Goal: Information Seeking & Learning: Learn about a topic

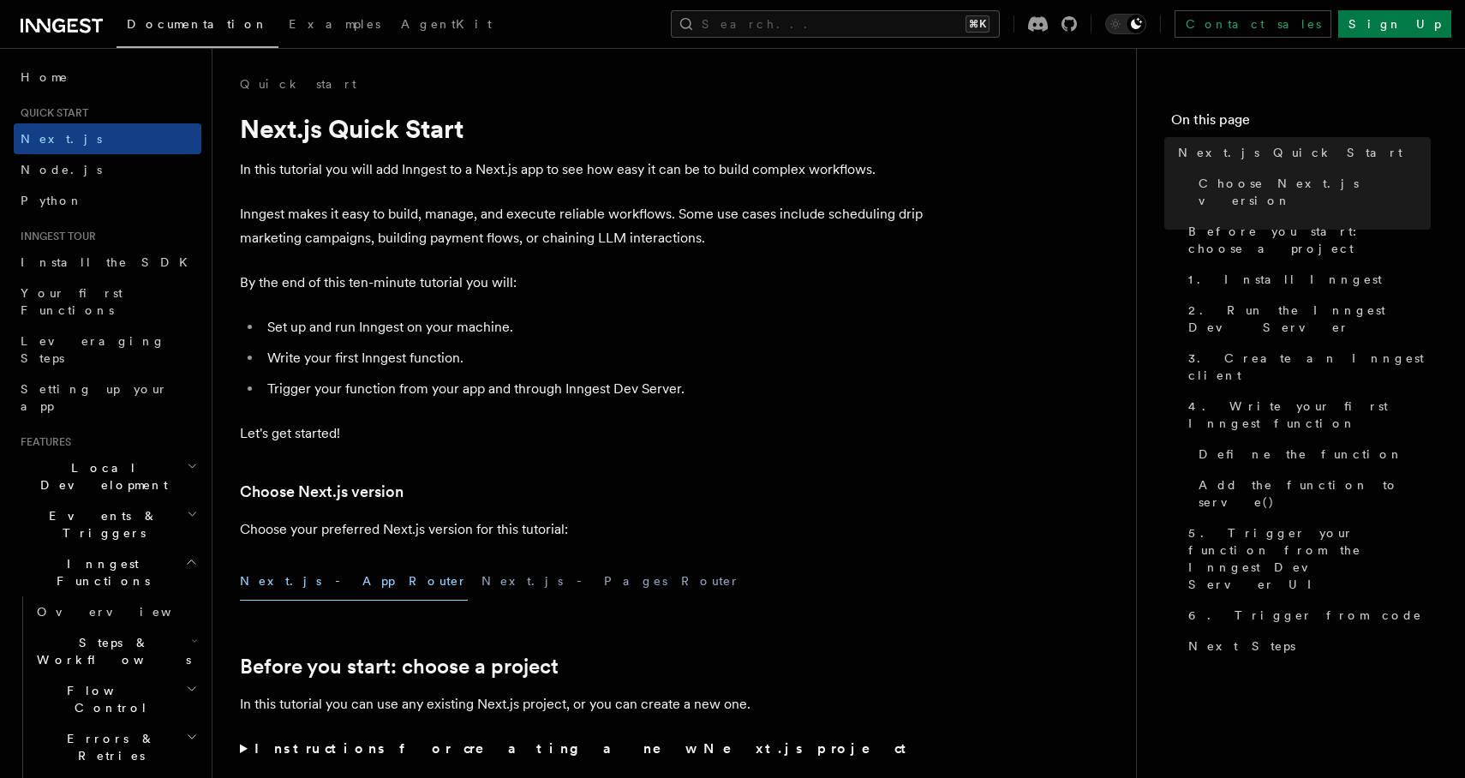
click at [289, 29] on span "Examples" at bounding box center [335, 24] width 92 height 14
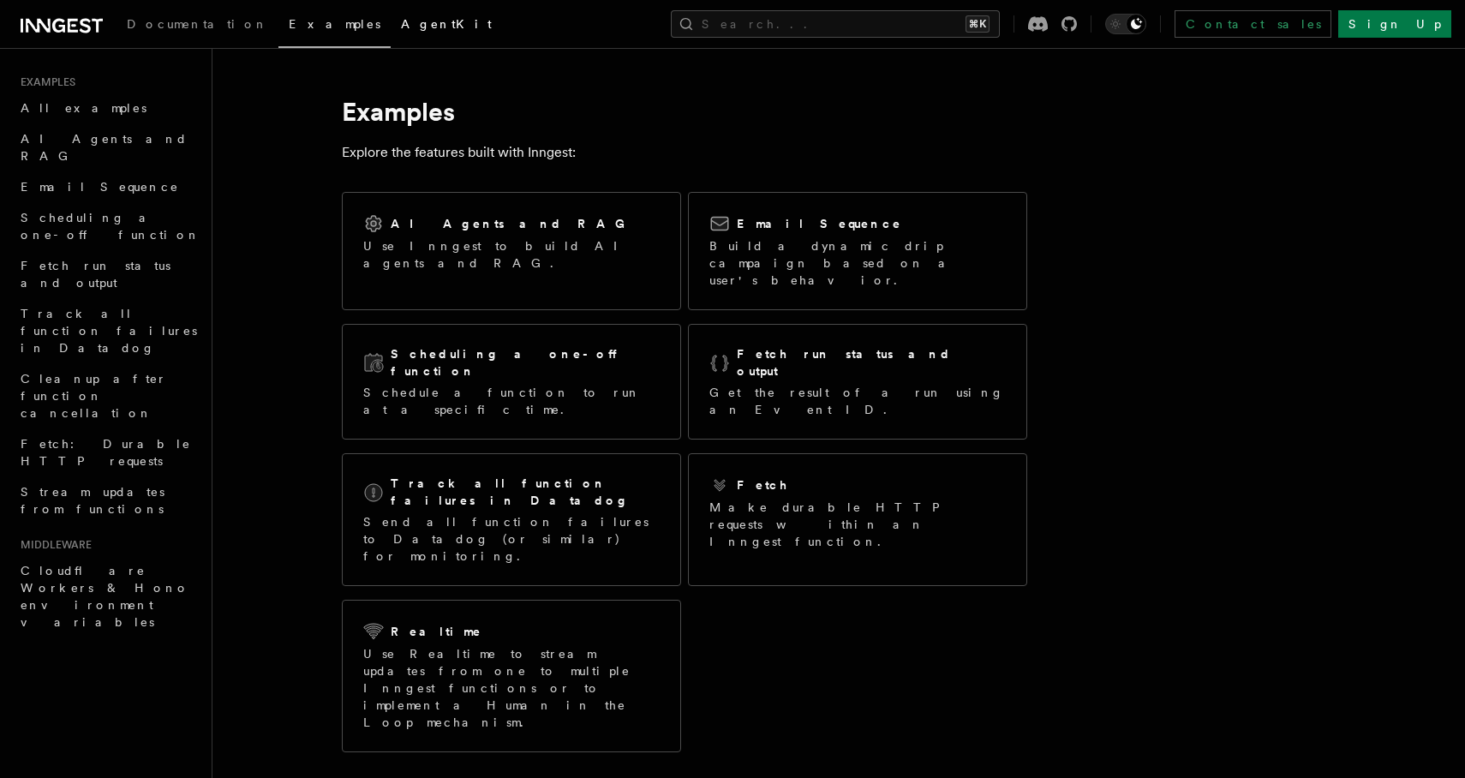
click at [401, 21] on span "AgentKit" at bounding box center [446, 24] width 91 height 14
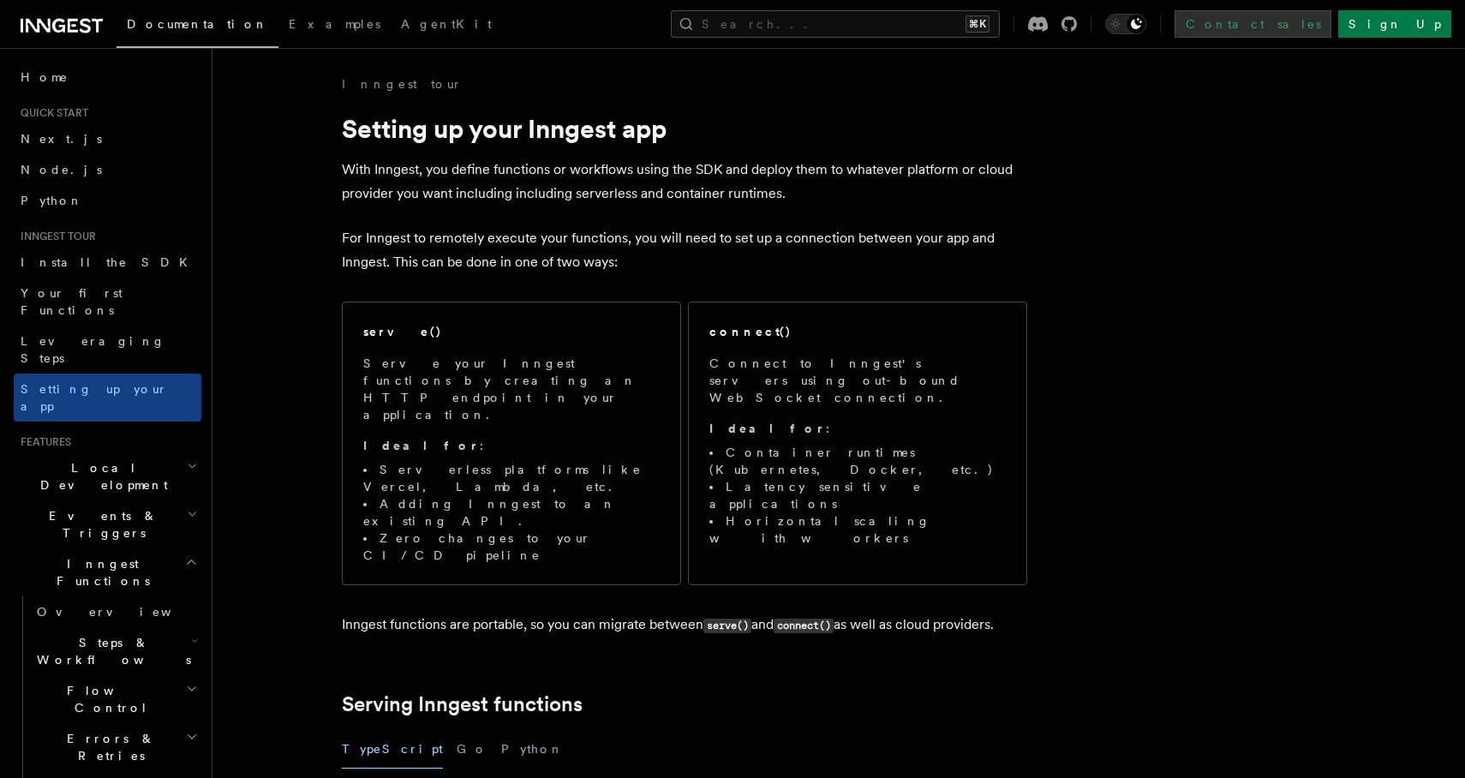
click at [1332, 25] on link "Contact sales" at bounding box center [1253, 23] width 157 height 27
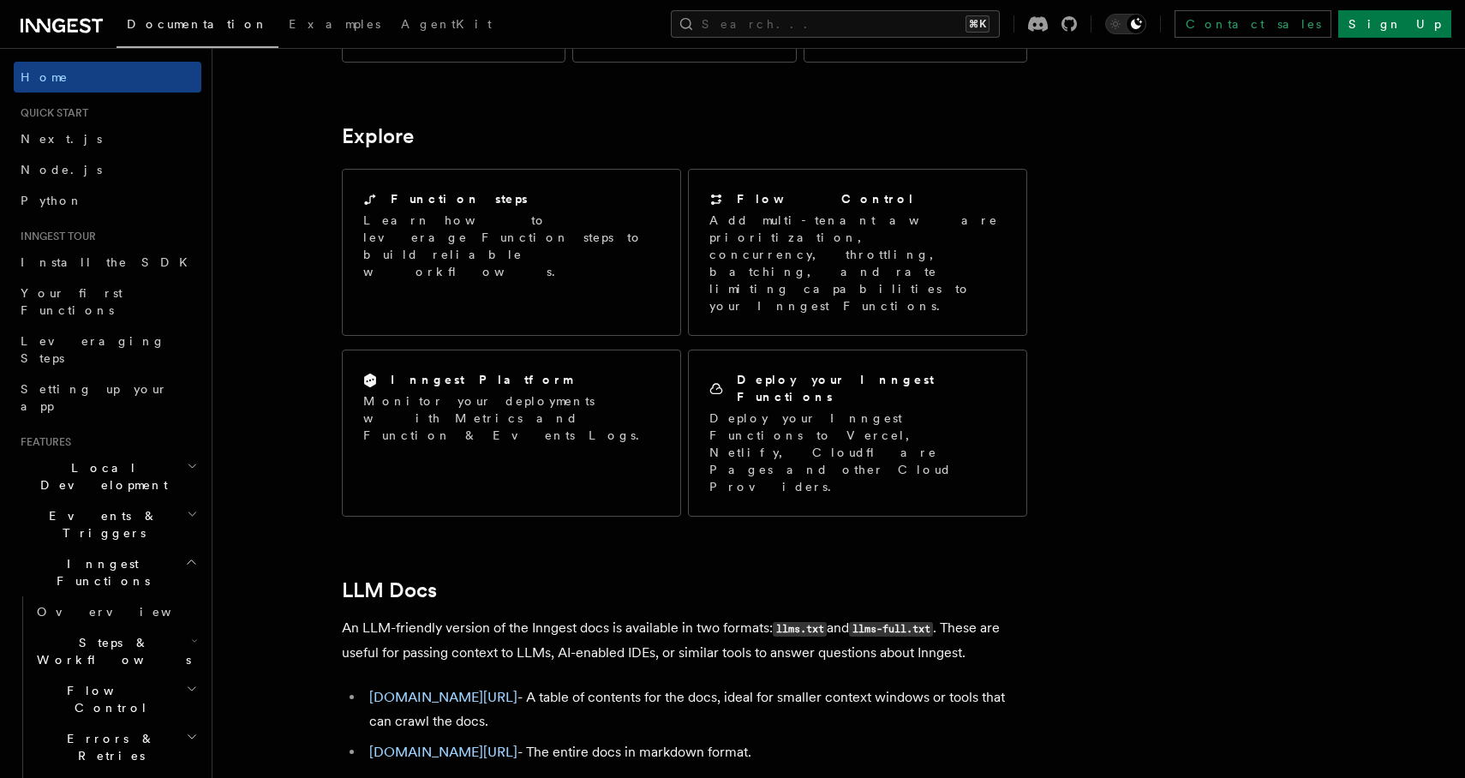
scroll to position [1314, 0]
click at [70, 682] on span "Flow Control" at bounding box center [108, 699] width 156 height 34
click at [121, 723] on link "Overview" at bounding box center [123, 738] width 155 height 31
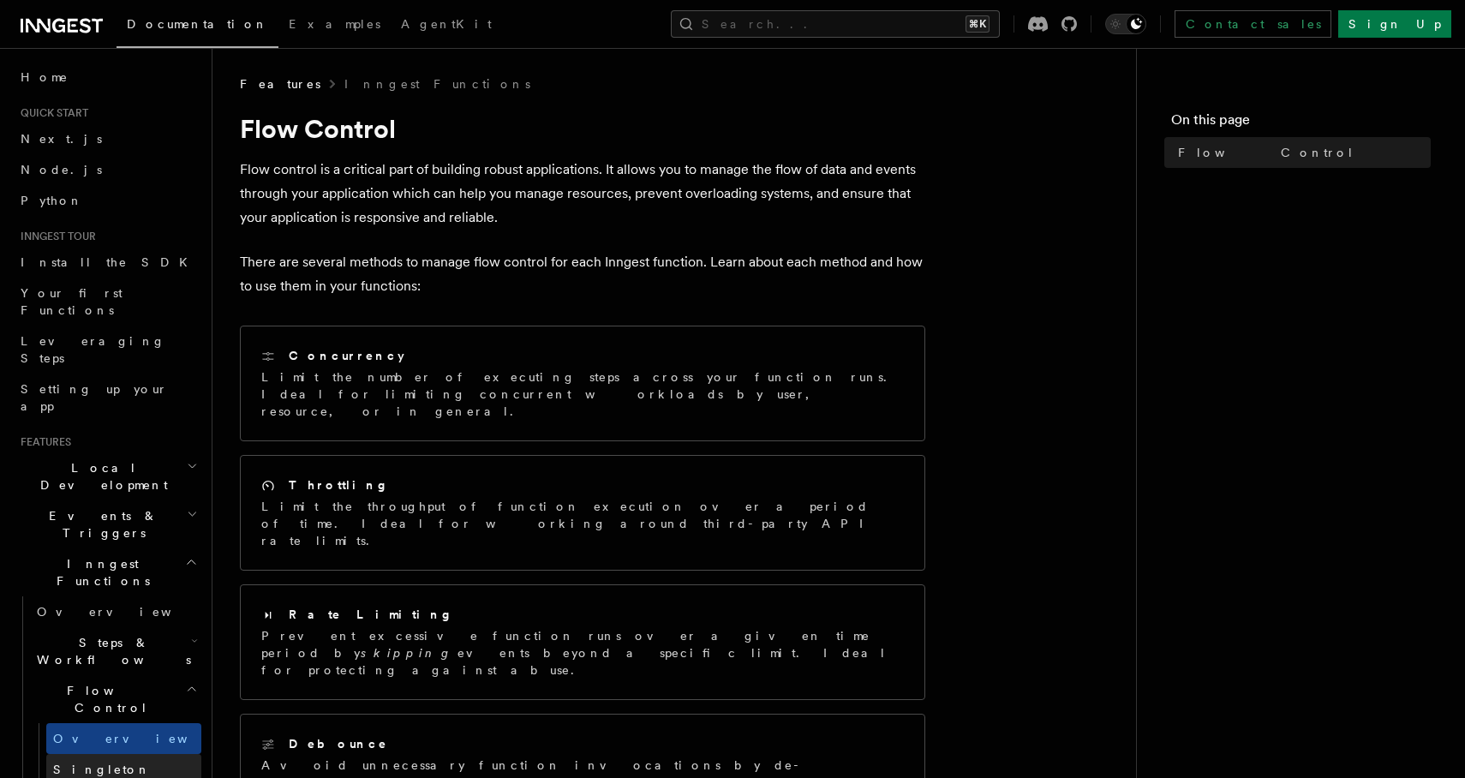
click at [136, 754] on link "Singleton" at bounding box center [123, 769] width 155 height 31
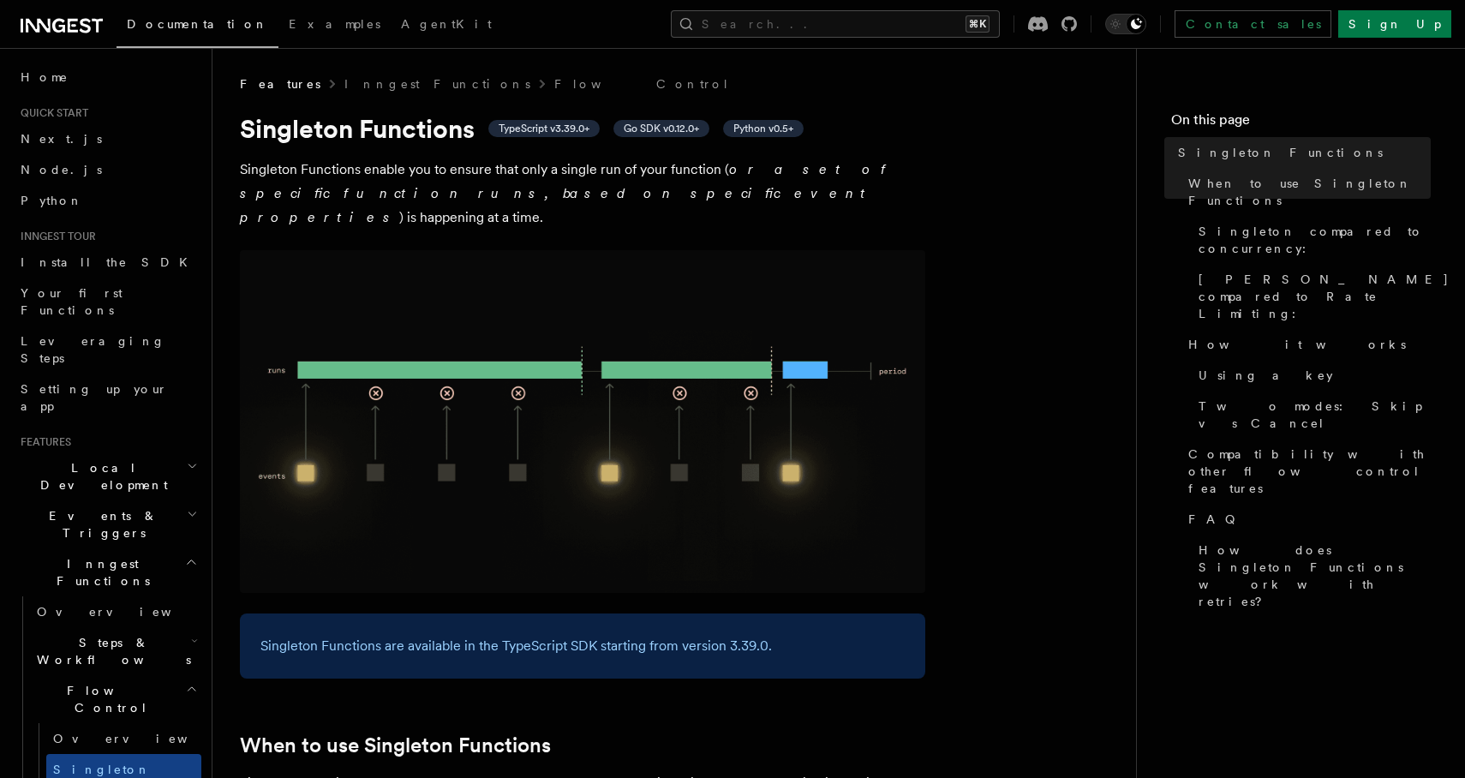
drag, startPoint x: 249, startPoint y: 168, endPoint x: 401, endPoint y: 189, distance: 153.1
click at [402, 189] on p "Singleton Functions enable you to ensure that only a single run of your functio…" at bounding box center [583, 194] width 686 height 72
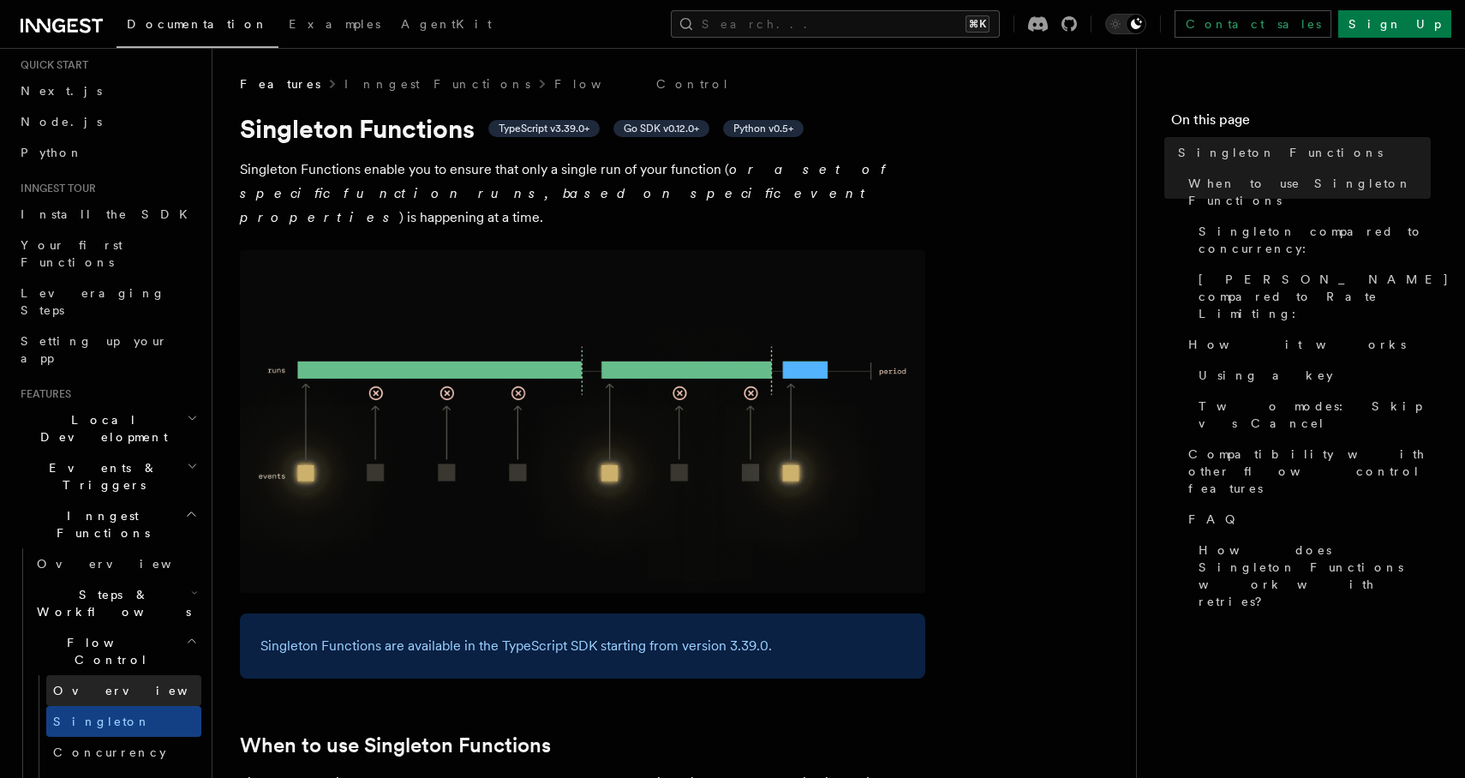
scroll to position [61, 0]
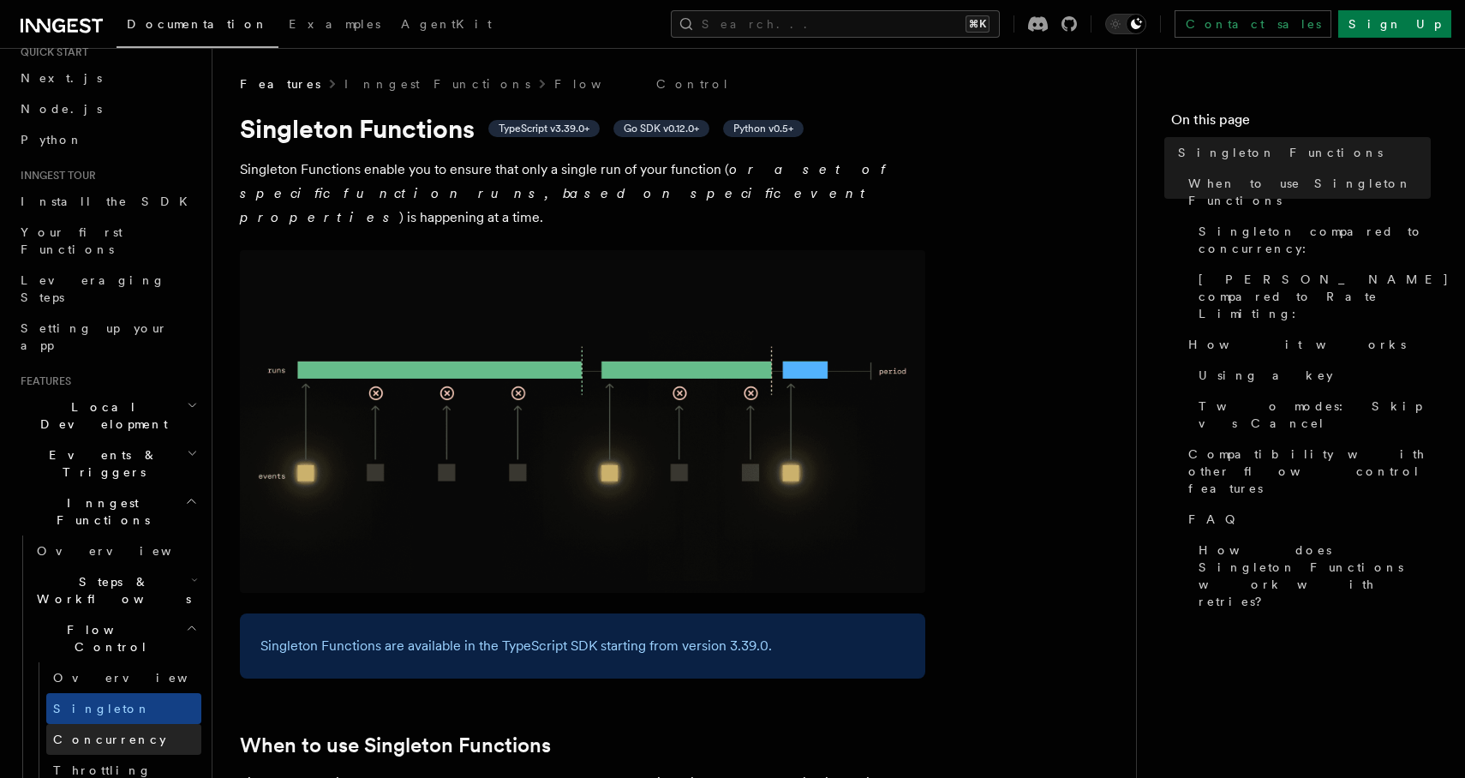
click at [75, 733] on span "Concurrency" at bounding box center [109, 740] width 113 height 14
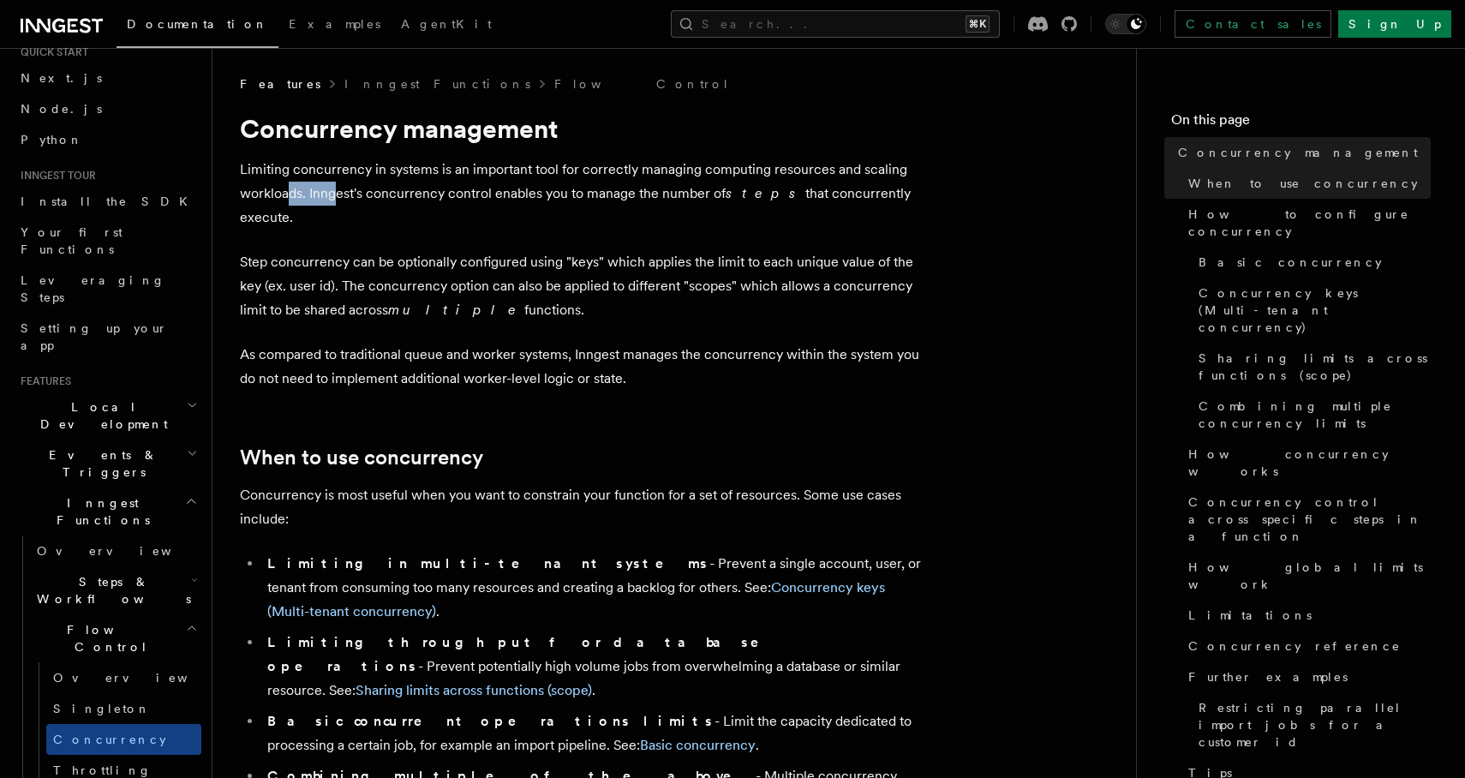
drag, startPoint x: 285, startPoint y: 192, endPoint x: 335, endPoint y: 190, distance: 49.7
click at [335, 191] on p "Limiting concurrency in systems is an important tool for correctly managing com…" at bounding box center [583, 194] width 686 height 72
click at [347, 253] on p "Step concurrency can be optionally configured using "keys" which applies the li…" at bounding box center [583, 286] width 686 height 72
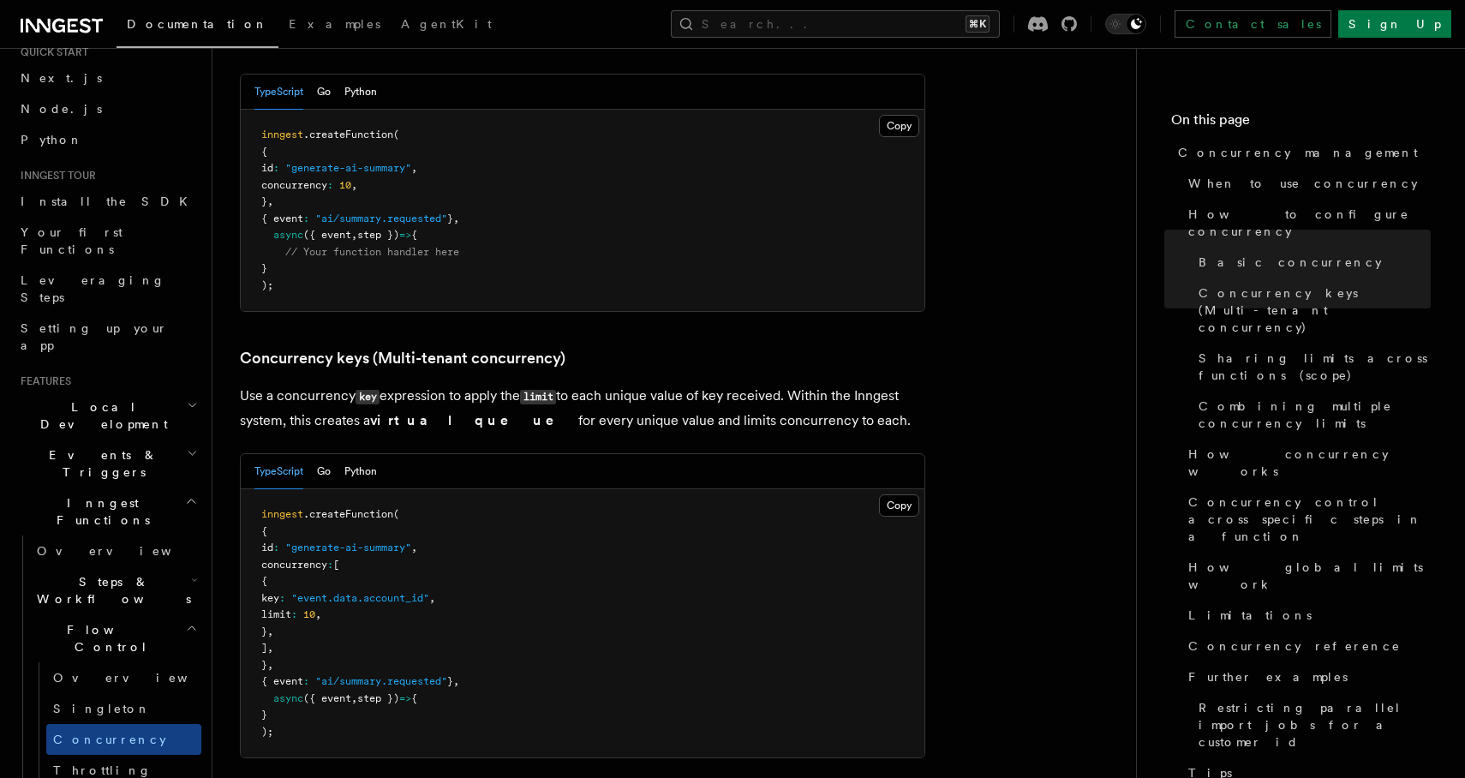
scroll to position [1403, 0]
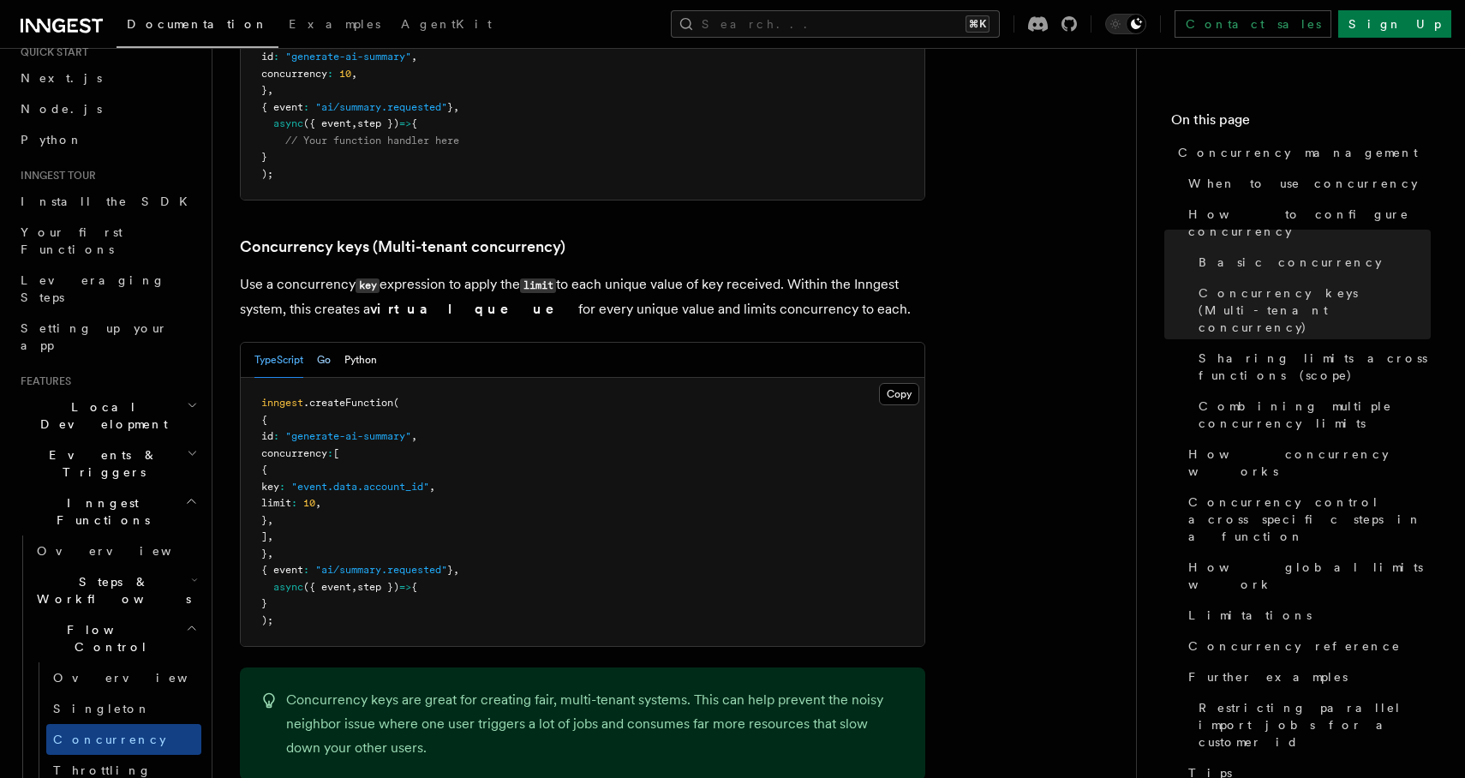
click at [323, 343] on button "Go" at bounding box center [324, 360] width 14 height 35
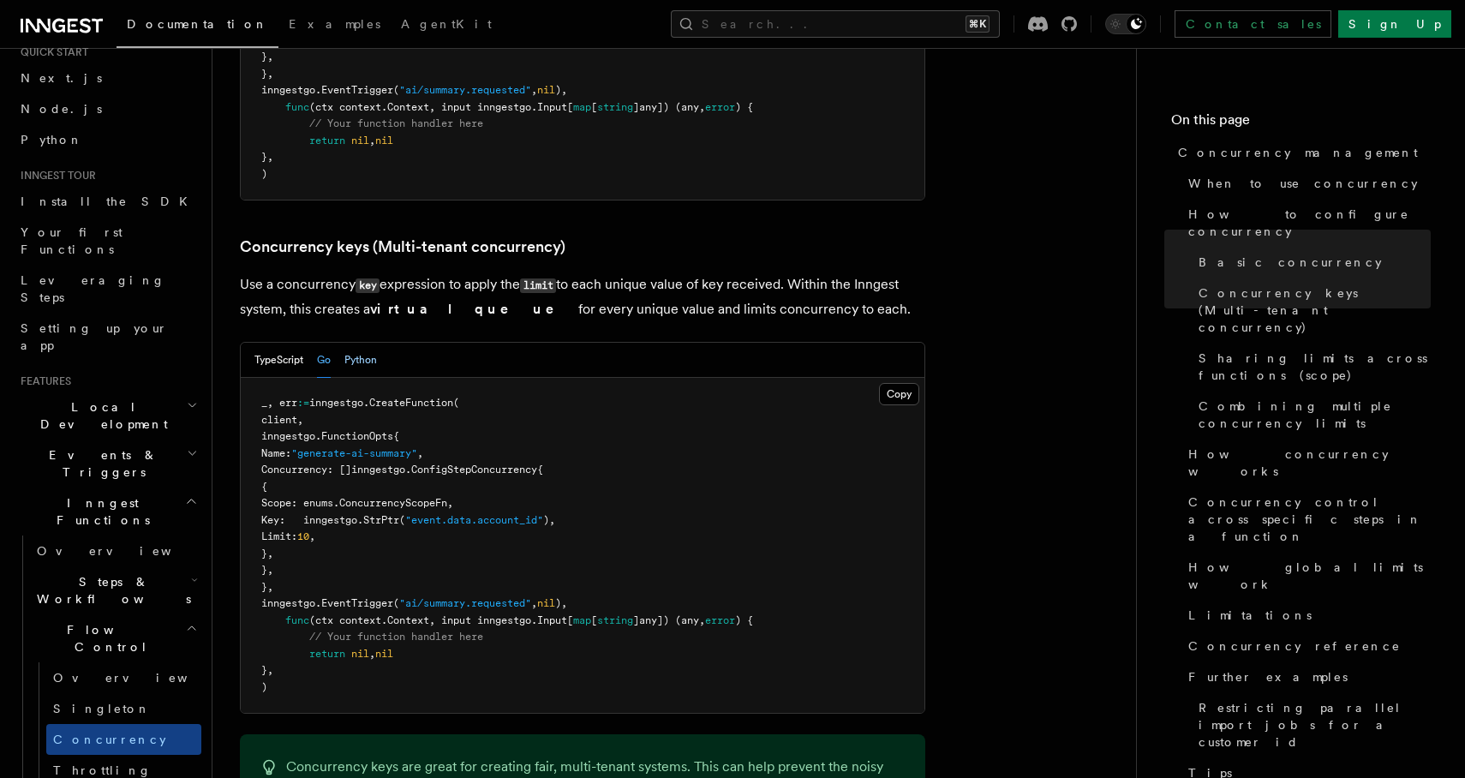
click at [367, 343] on button "Python" at bounding box center [361, 360] width 33 height 35
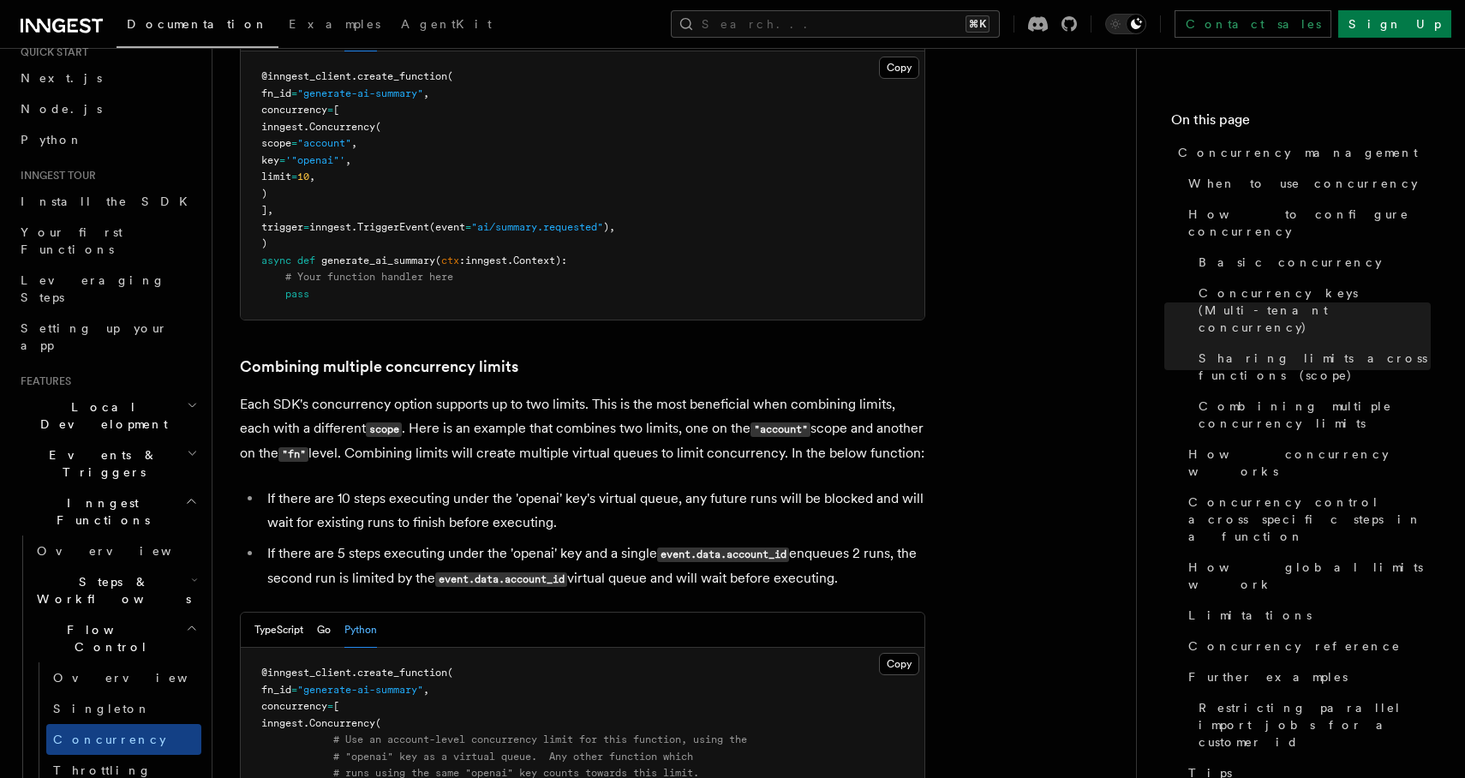
scroll to position [2429, 0]
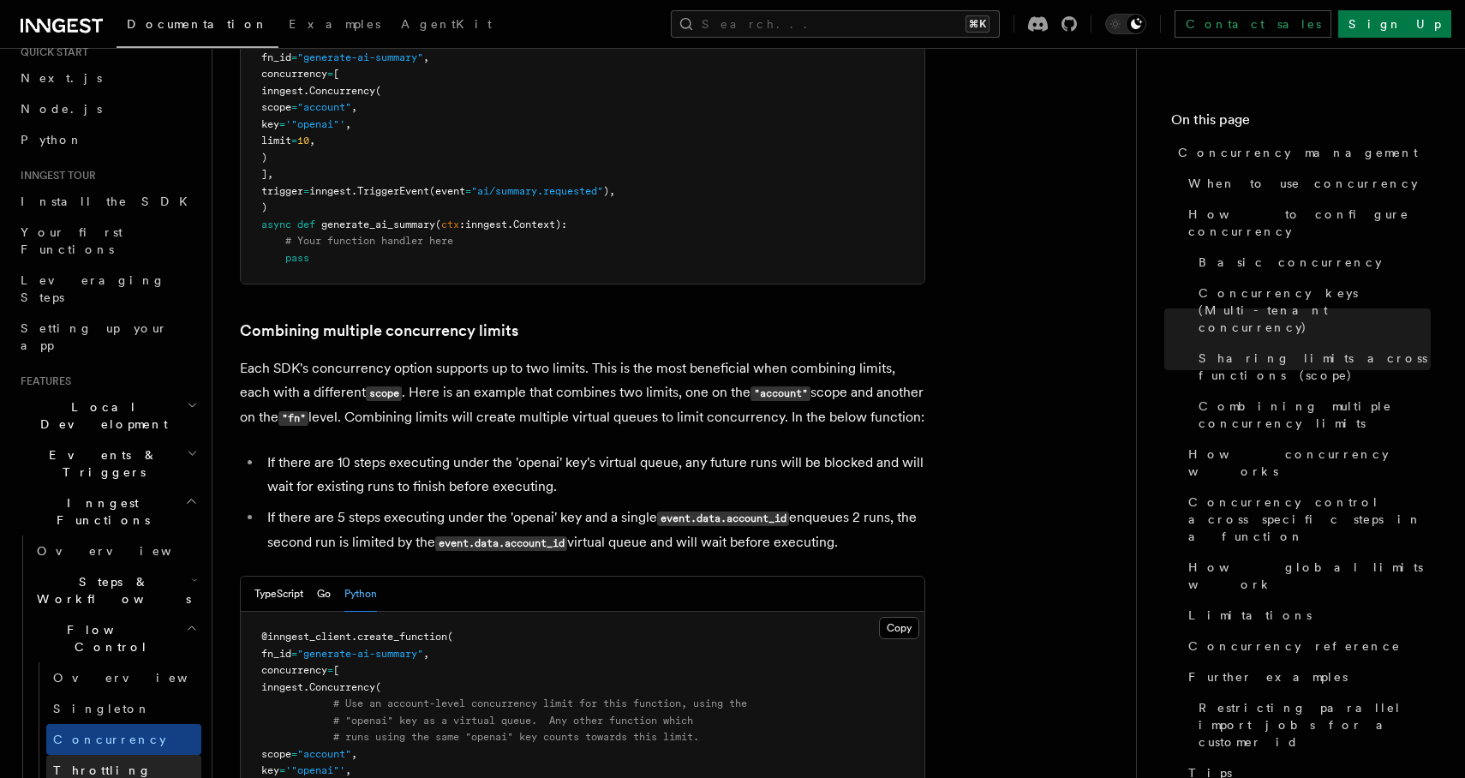
click at [109, 755] on link "Throttling" at bounding box center [123, 770] width 155 height 31
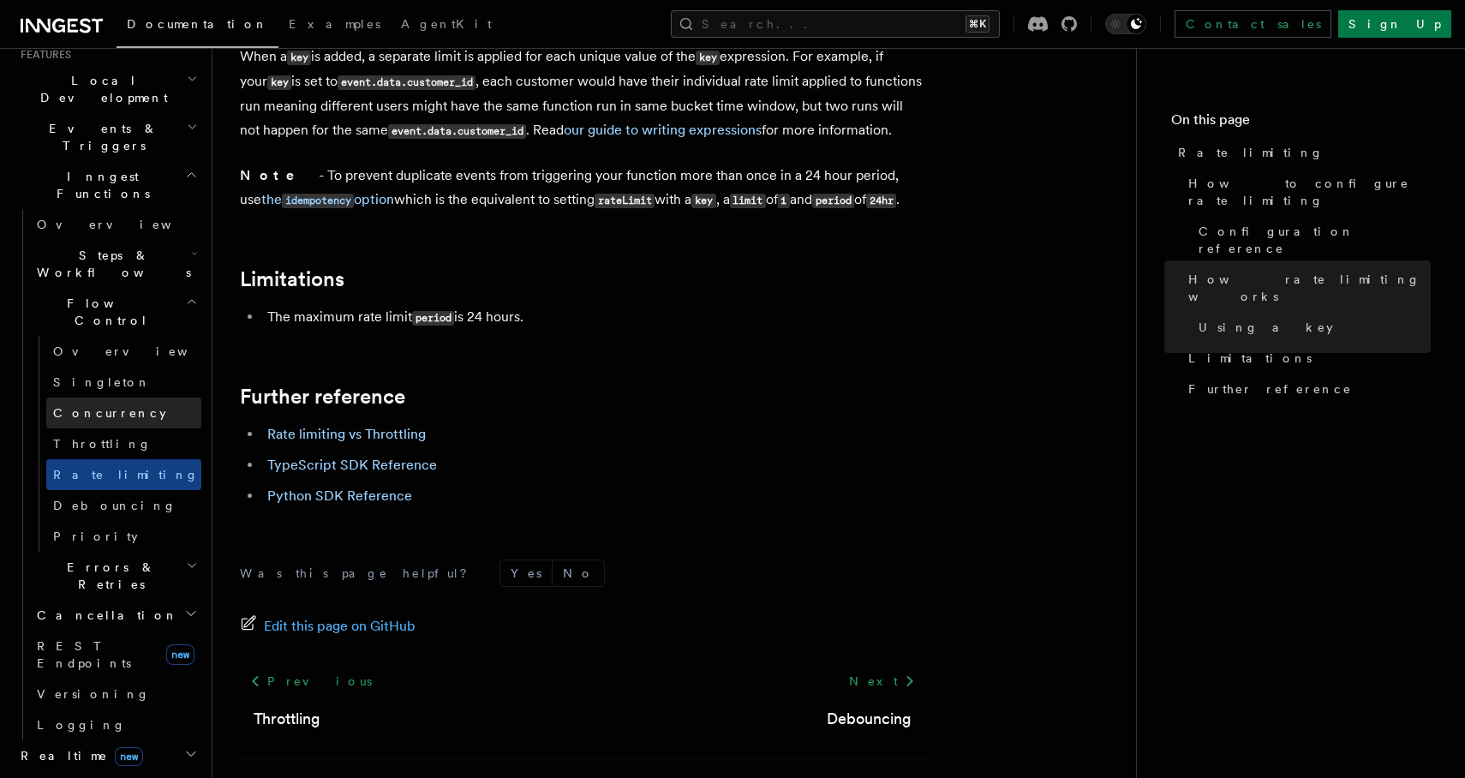
scroll to position [535, 0]
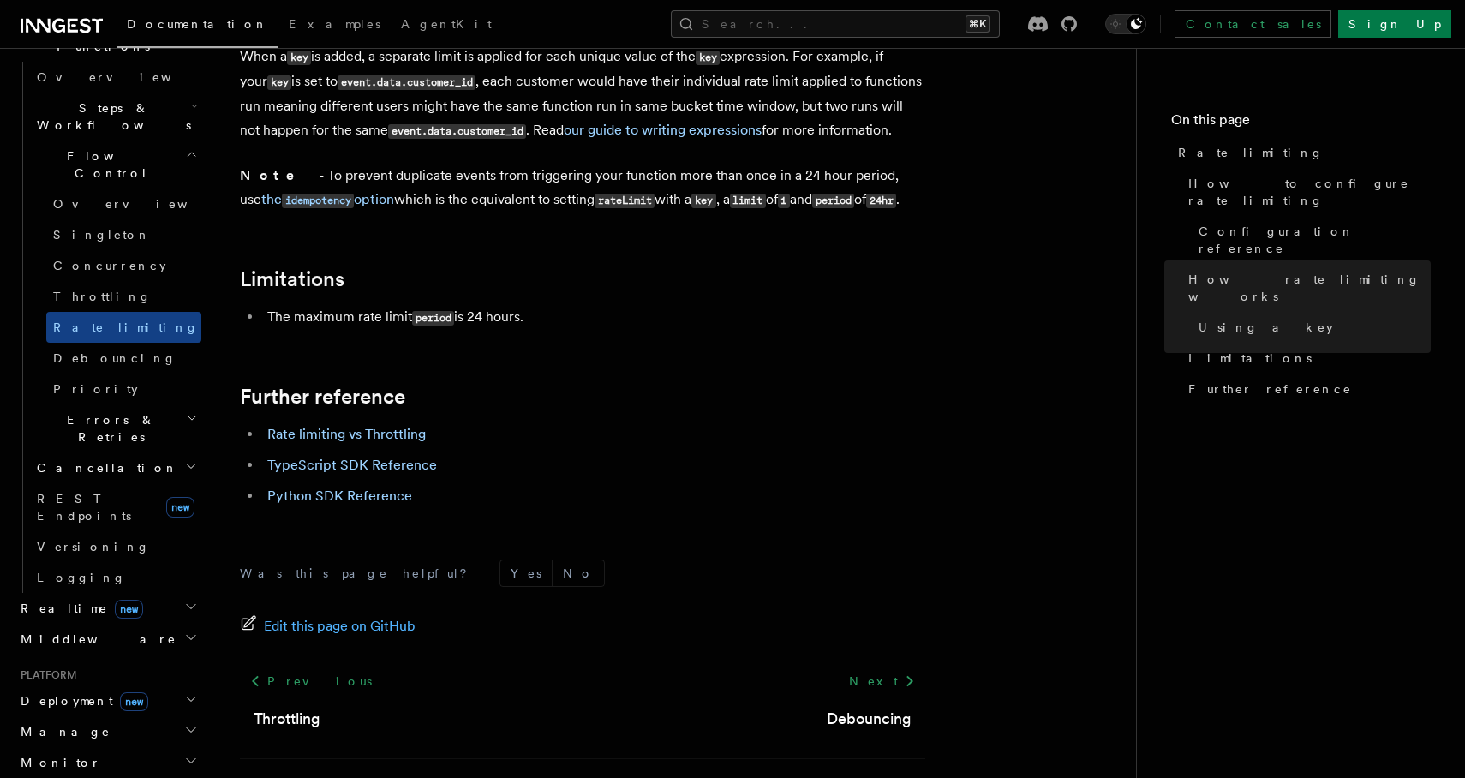
click at [70, 692] on span "Deployment new" at bounding box center [81, 700] width 135 height 17
click at [84, 725] on span "Overview" at bounding box center [125, 732] width 177 height 14
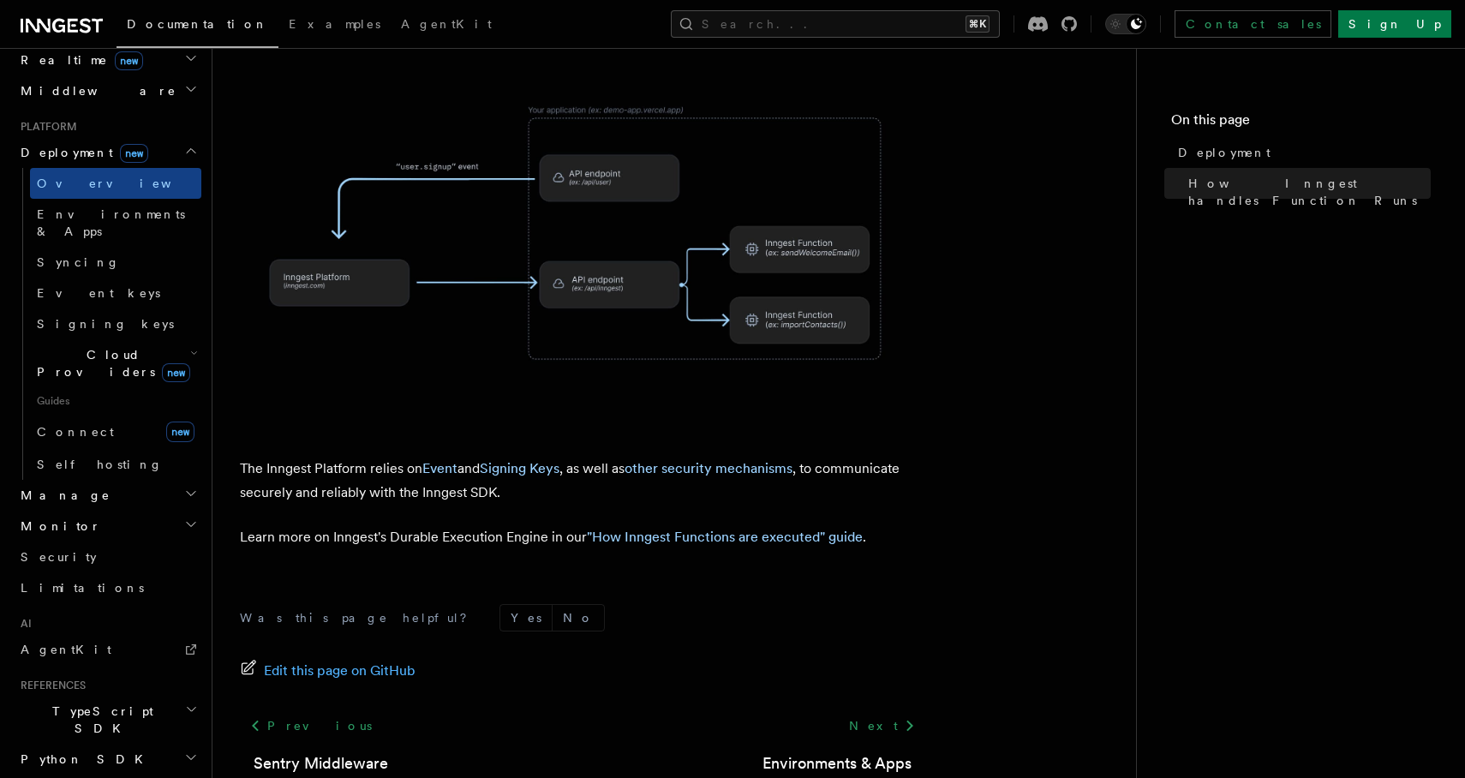
scroll to position [905, 0]
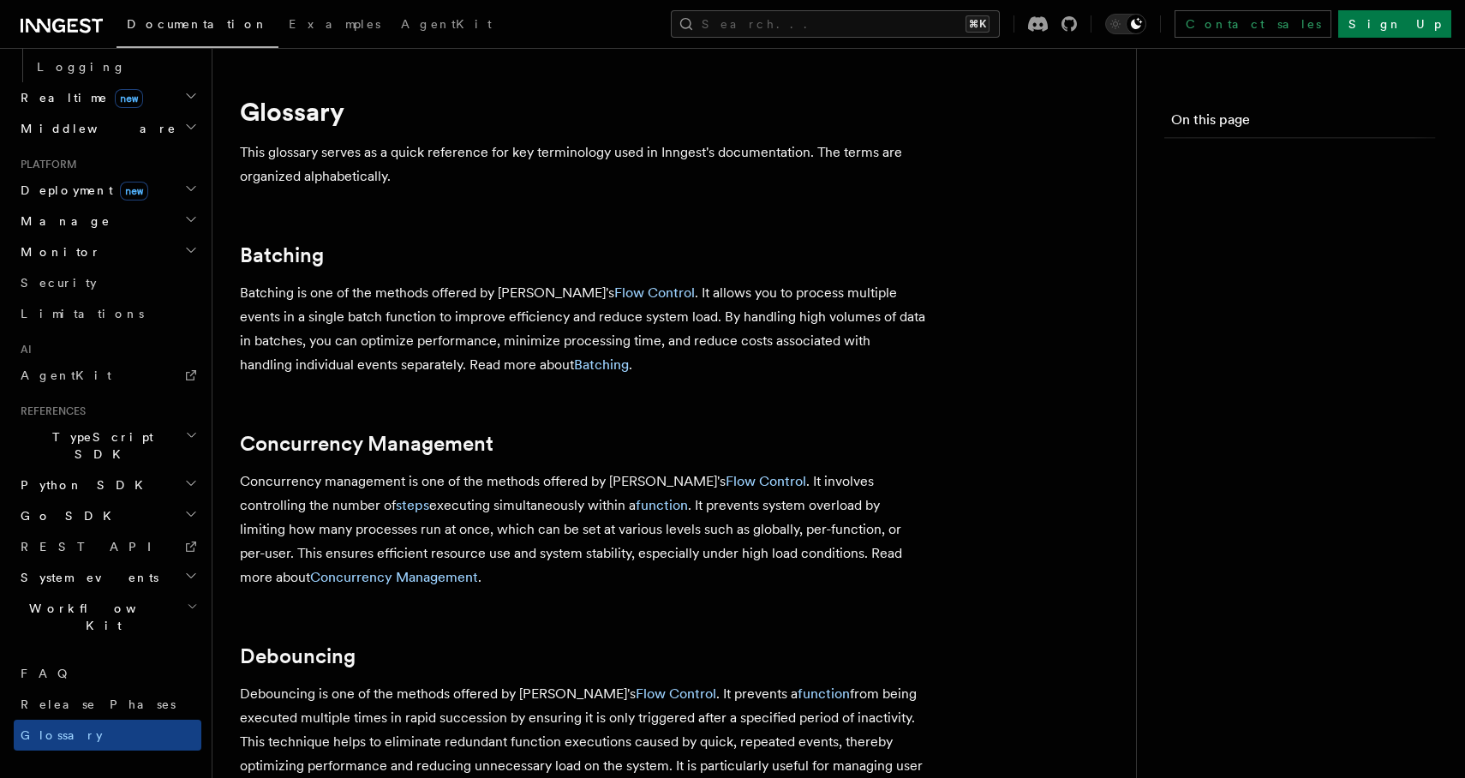
scroll to position [627, 0]
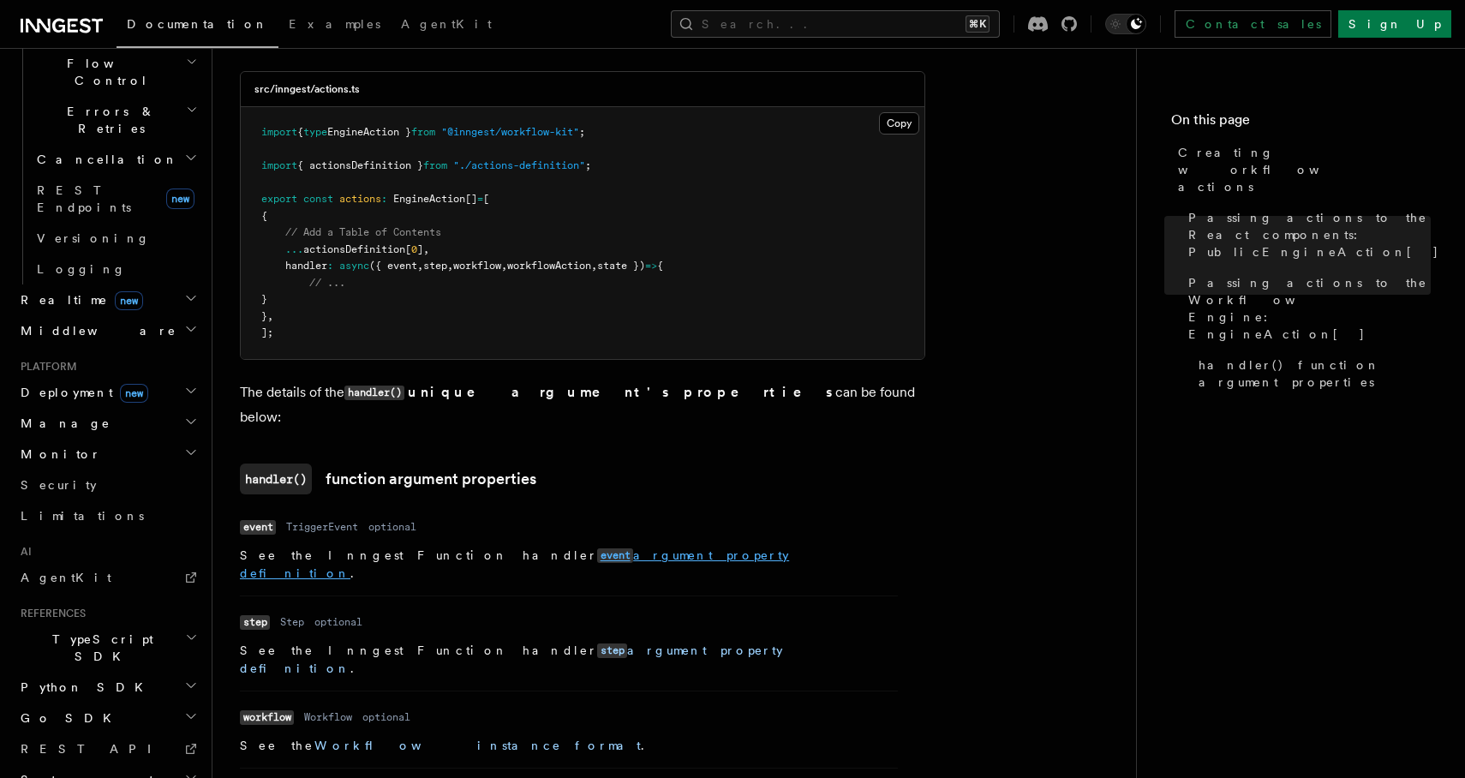
scroll to position [1895, 0]
click at [382, 736] on link "Workflow instance format" at bounding box center [478, 743] width 327 height 14
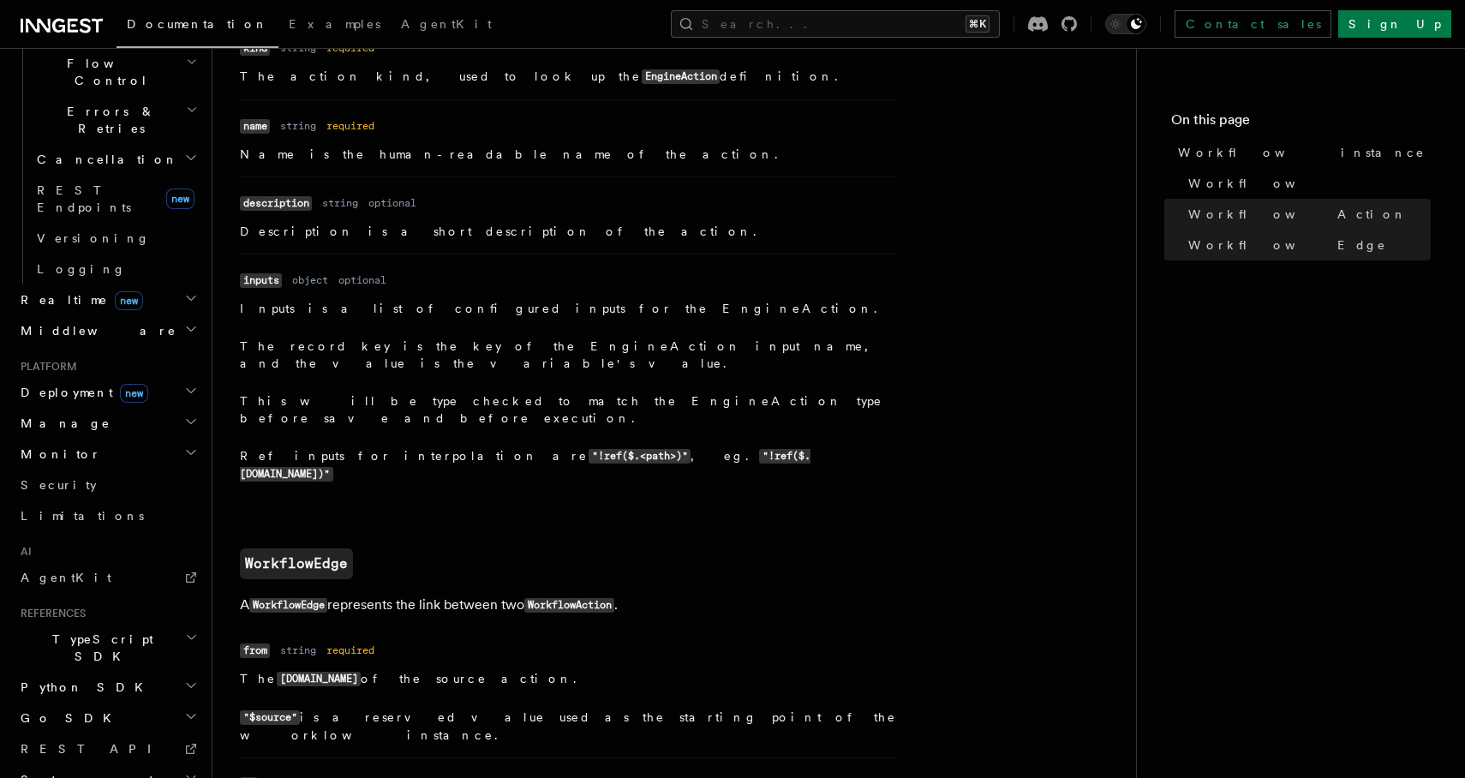
scroll to position [1877, 0]
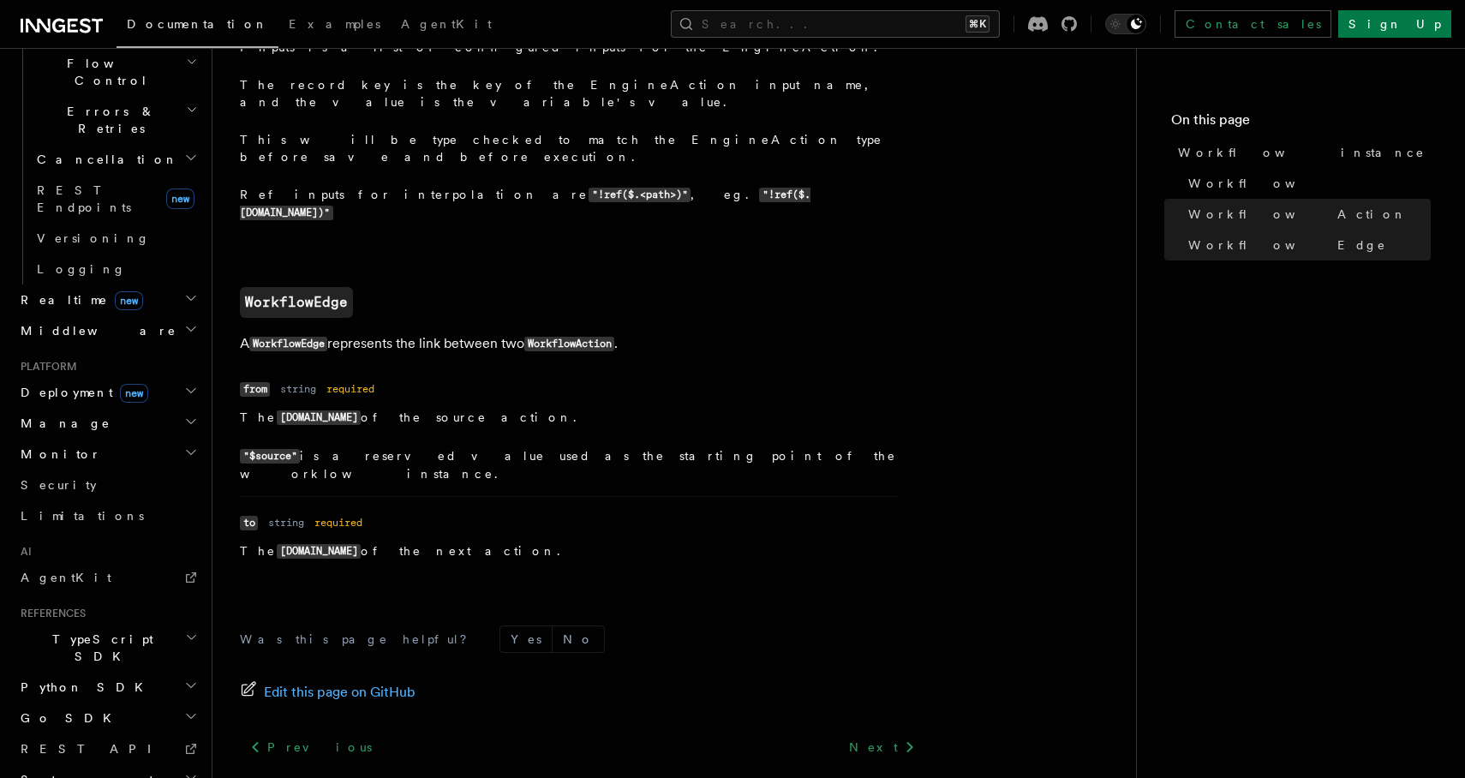
click at [770, 773] on link "Components API (React)" at bounding box center [826, 785] width 171 height 24
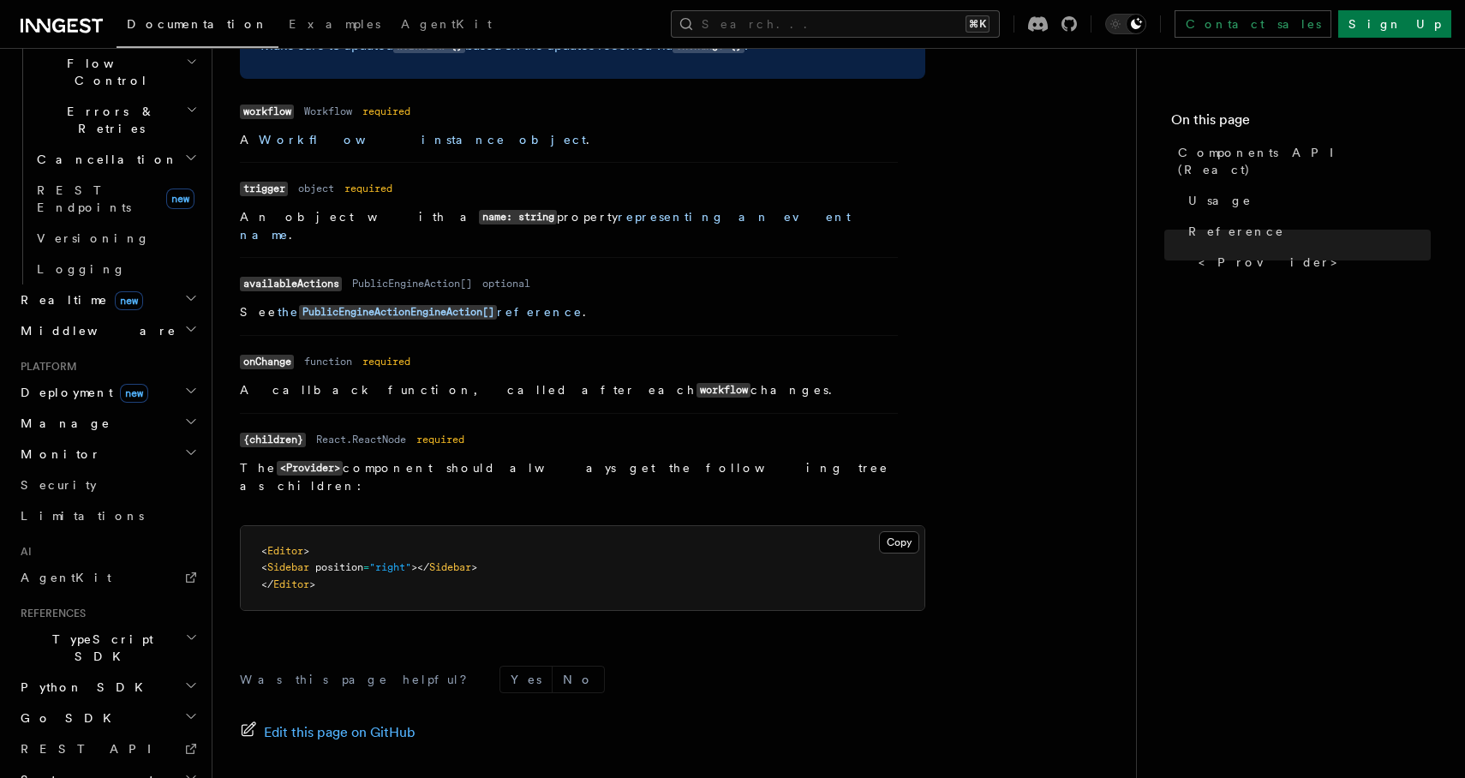
scroll to position [1548, 0]
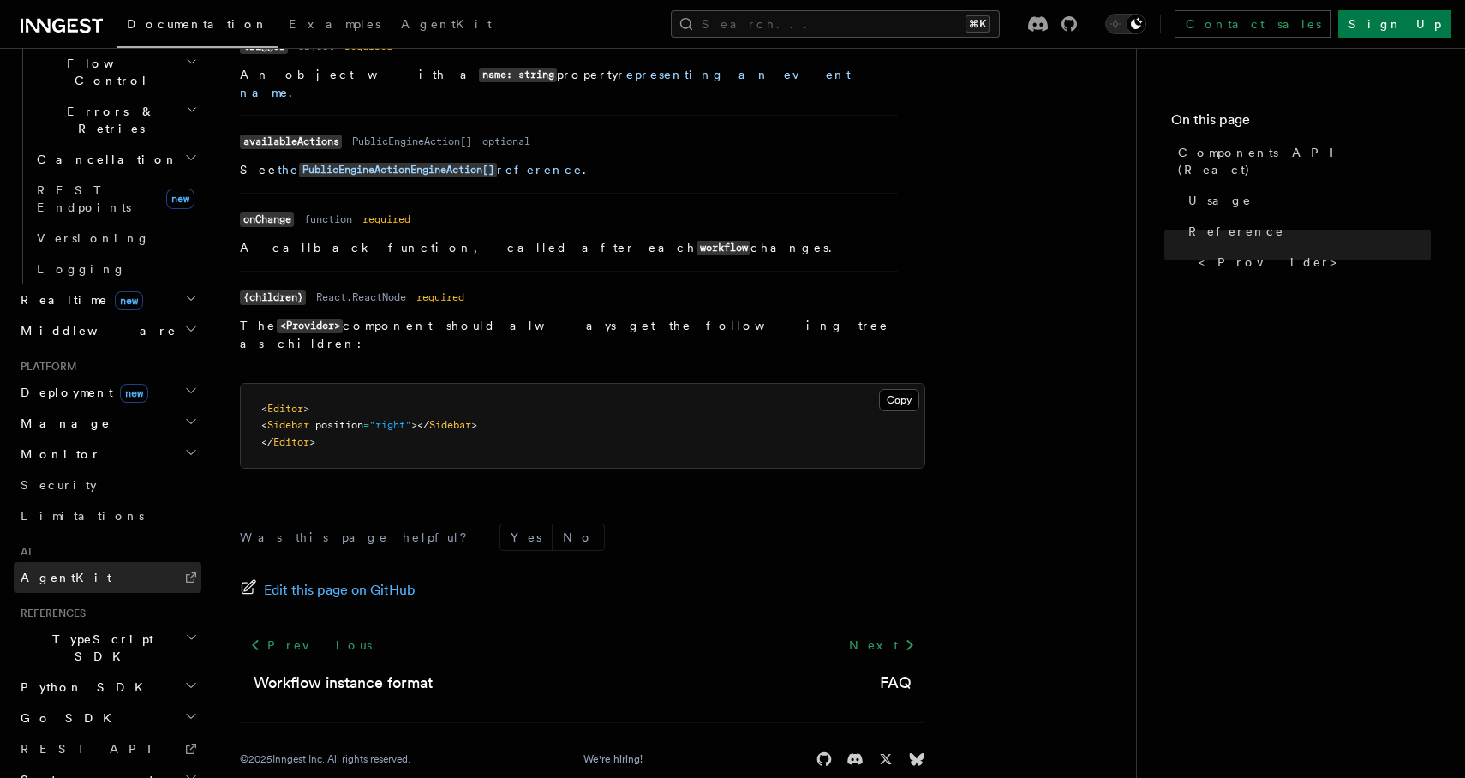
click at [30, 562] on link "AgentKit" at bounding box center [108, 577] width 188 height 31
